Goal: Information Seeking & Learning: Learn about a topic

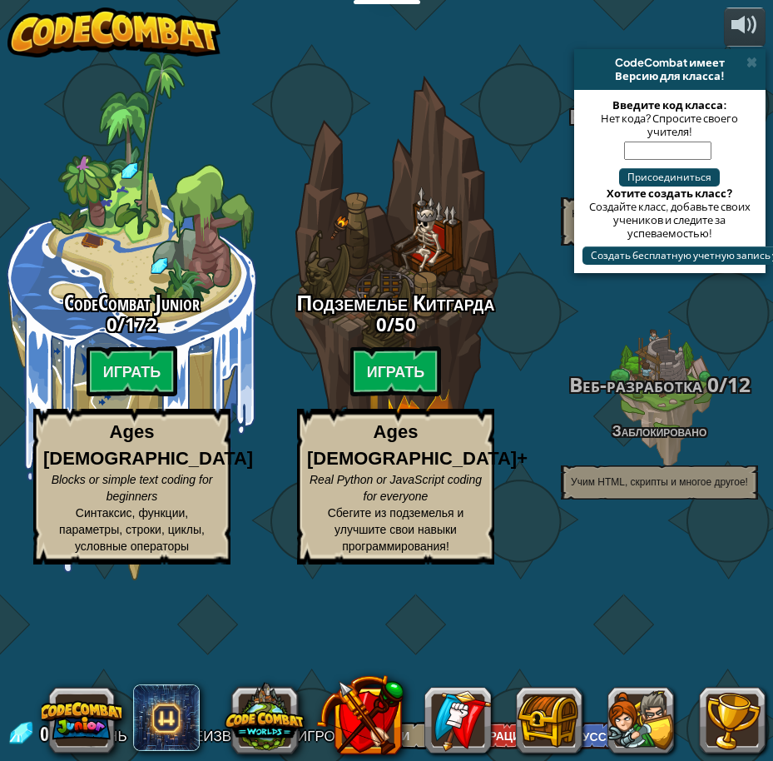
select select "ru"
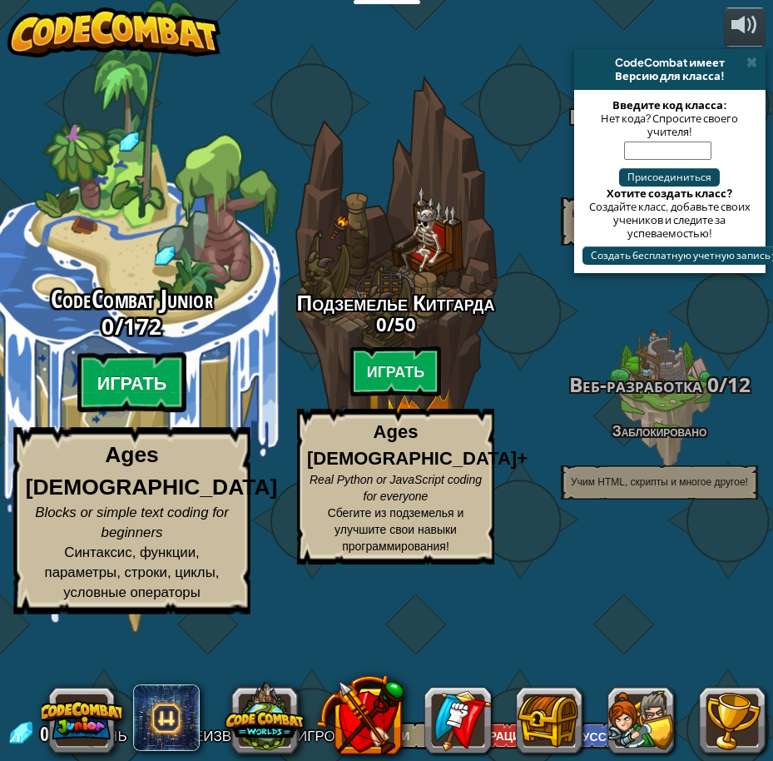
click at [127, 413] on btn "Играть" at bounding box center [132, 383] width 110 height 60
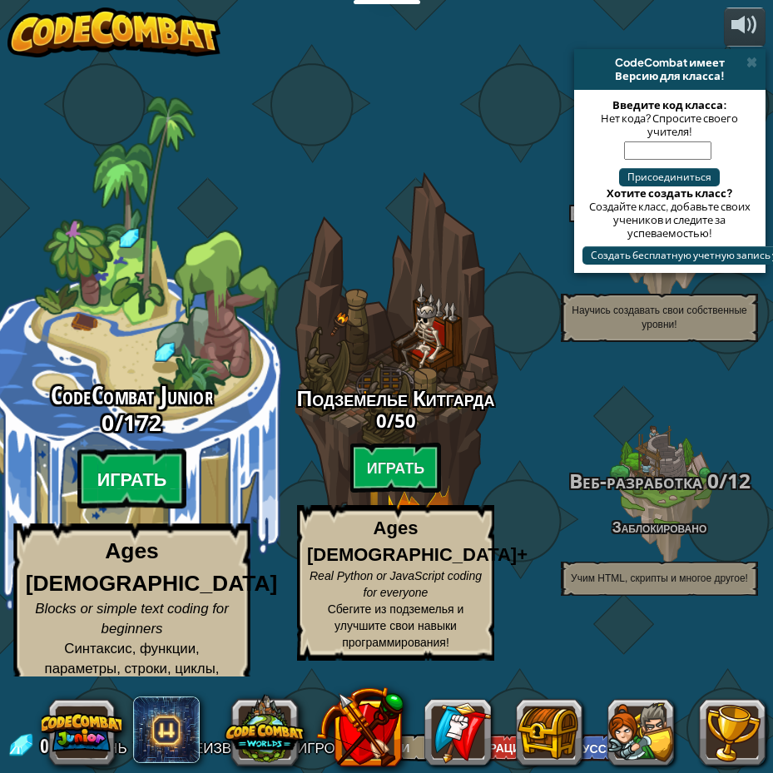
select select "ru"
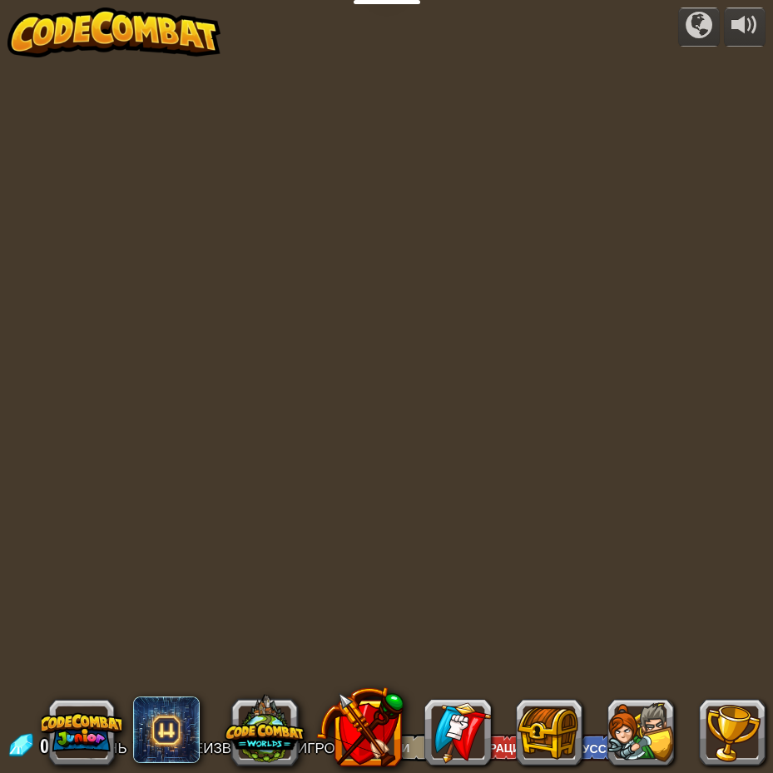
select select "ru"
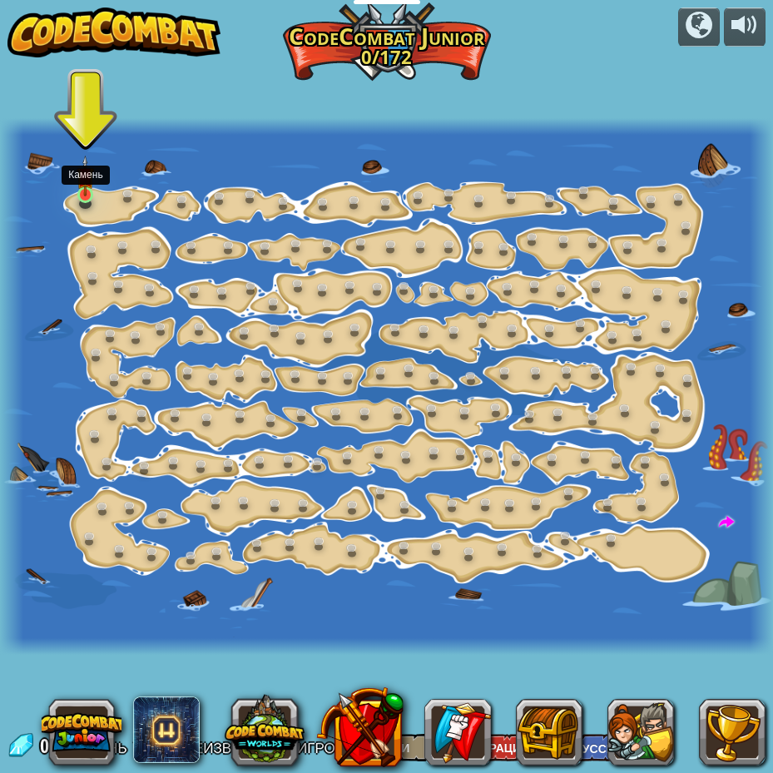
click at [93, 197] on div at bounding box center [85, 194] width 16 height 17
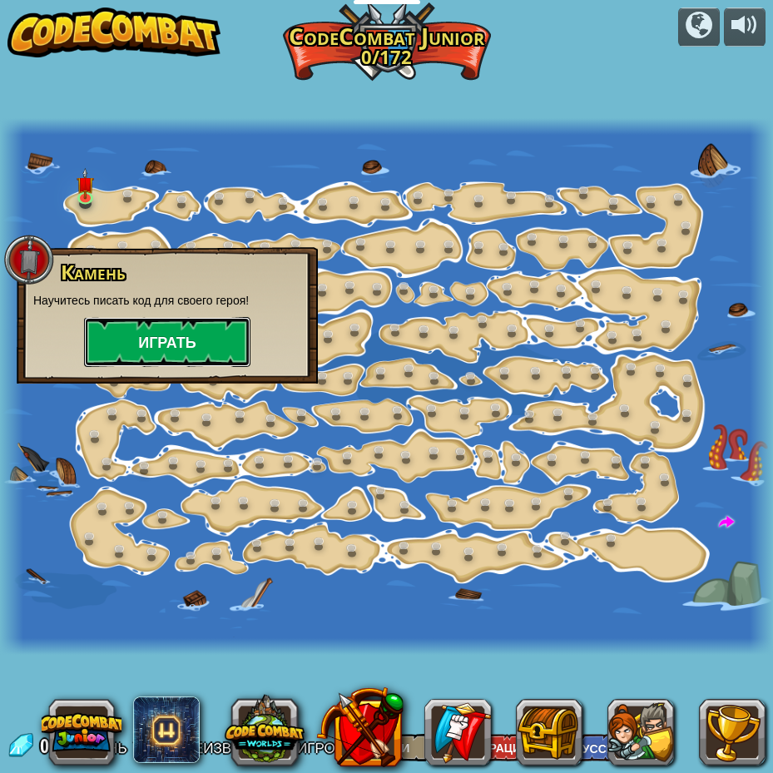
click at [169, 340] on button "Играть" at bounding box center [167, 342] width 166 height 50
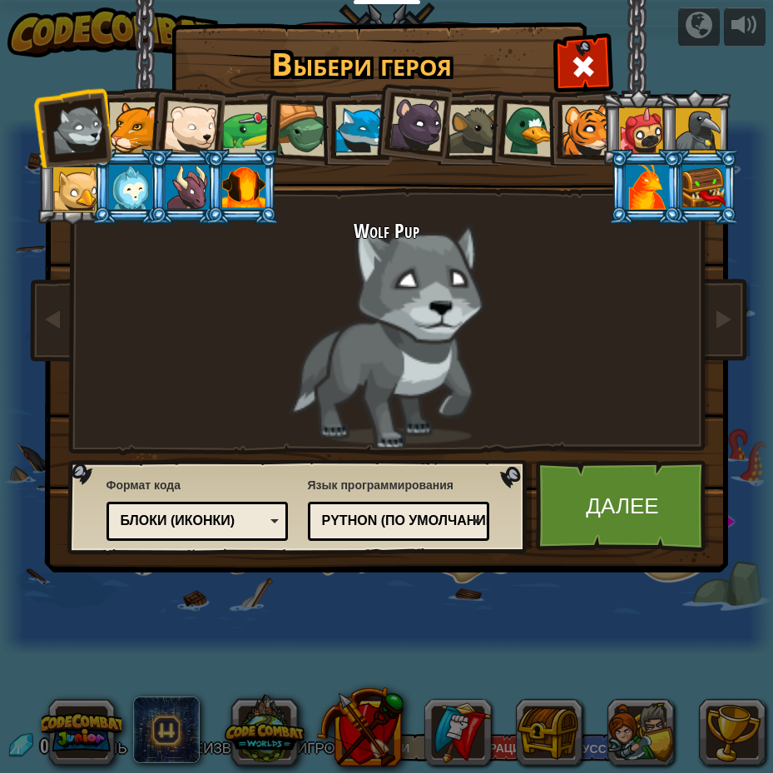
click at [137, 147] on div at bounding box center [134, 127] width 51 height 51
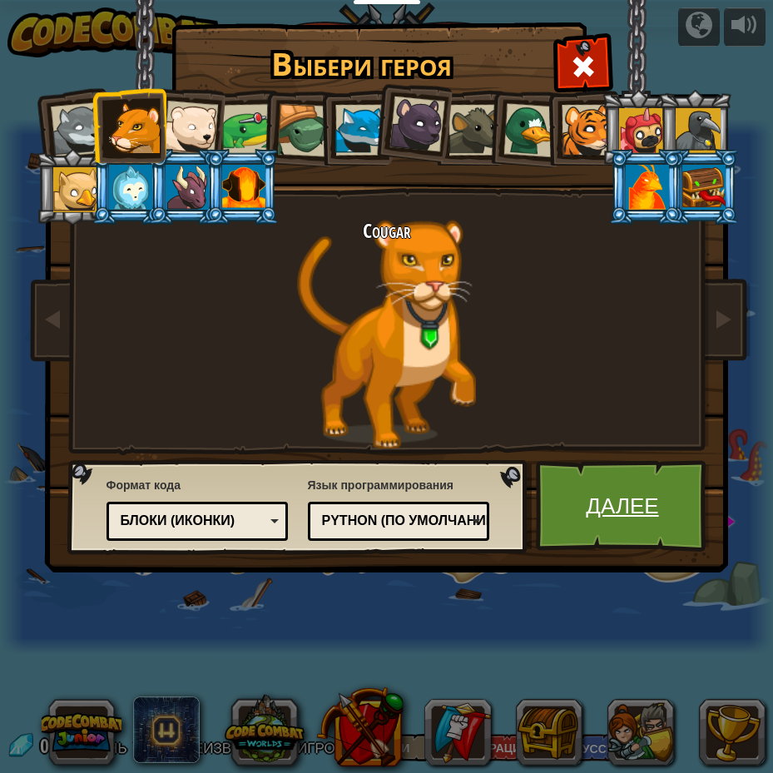
click at [582, 479] on link "Далее" at bounding box center [623, 506] width 174 height 92
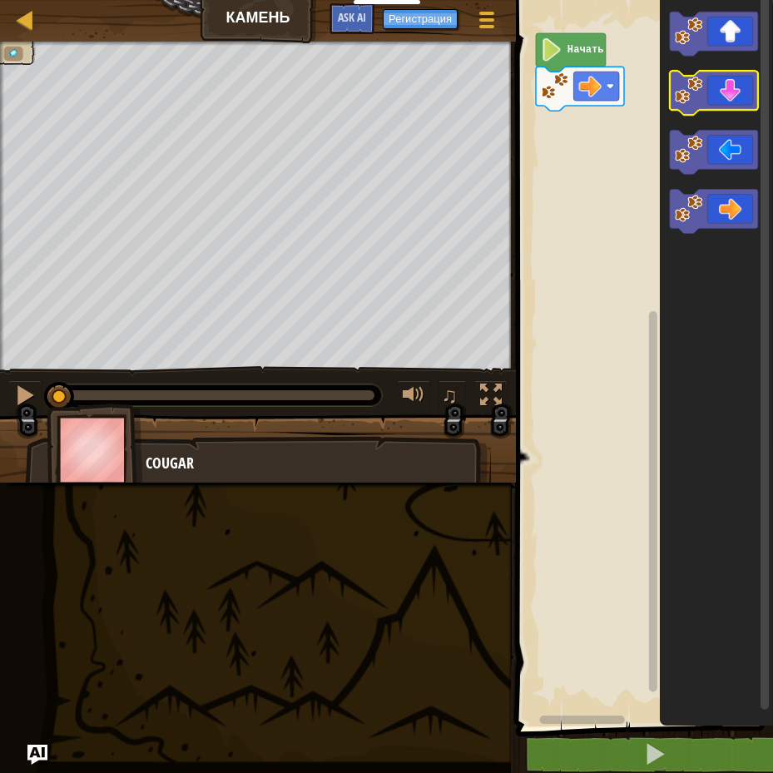
click at [733, 85] on icon "Рабочая область Blockly" at bounding box center [714, 93] width 88 height 44
